Goal: Information Seeking & Learning: Learn about a topic

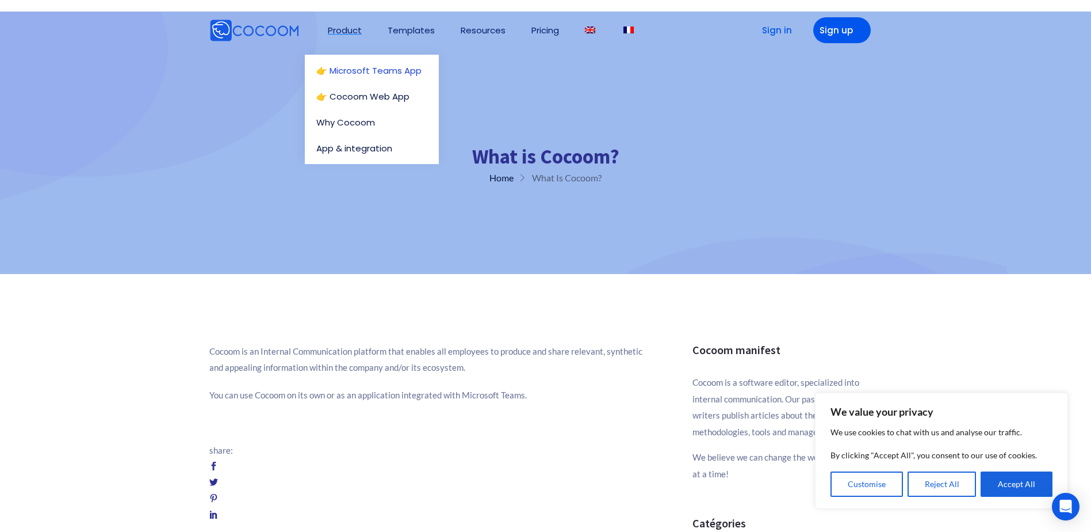
click at [368, 68] on link "👉 Microsoft Teams App" at bounding box center [374, 70] width 117 height 9
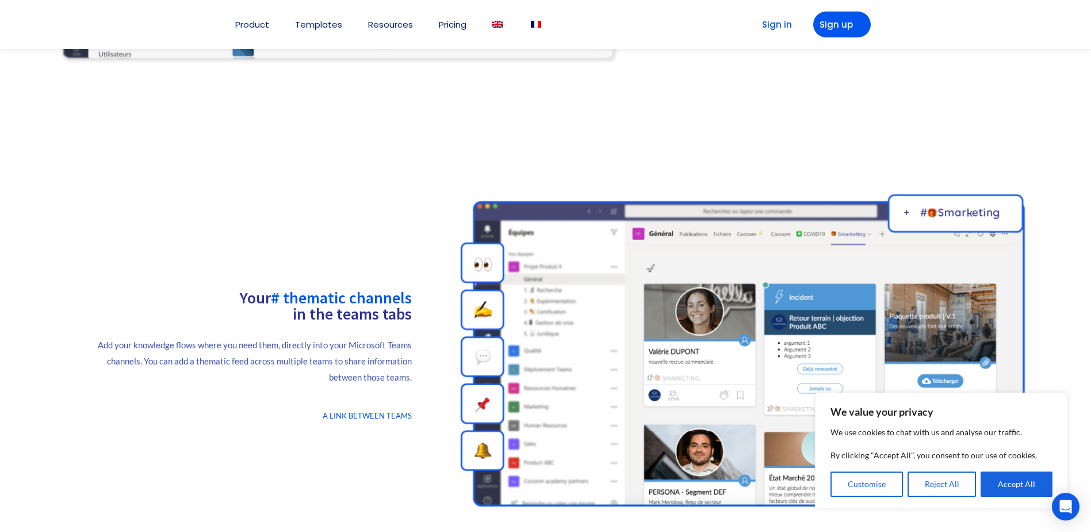
scroll to position [575, 0]
